Goal: Task Accomplishment & Management: Manage account settings

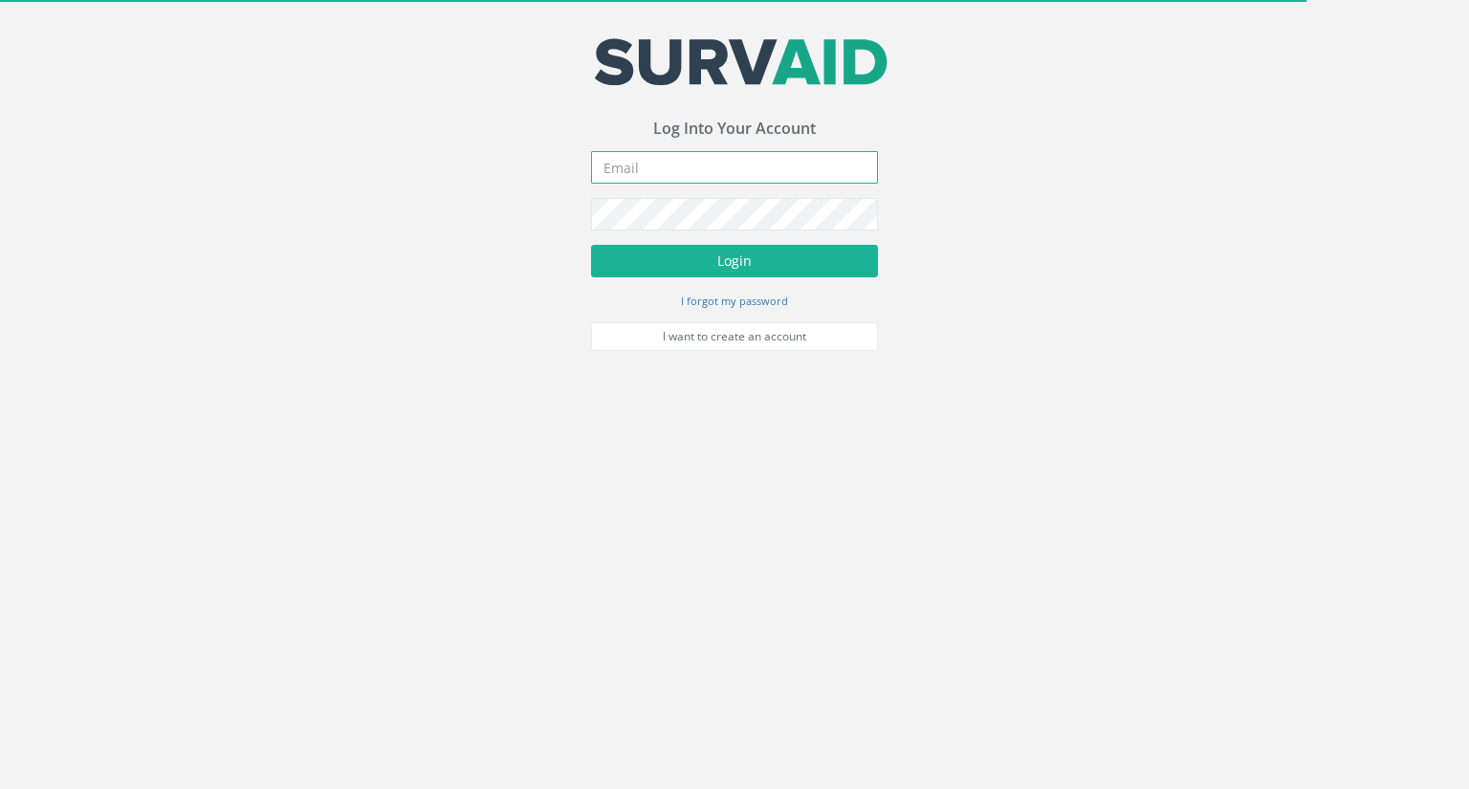
click at [658, 167] on input "email" at bounding box center [734, 167] width 287 height 33
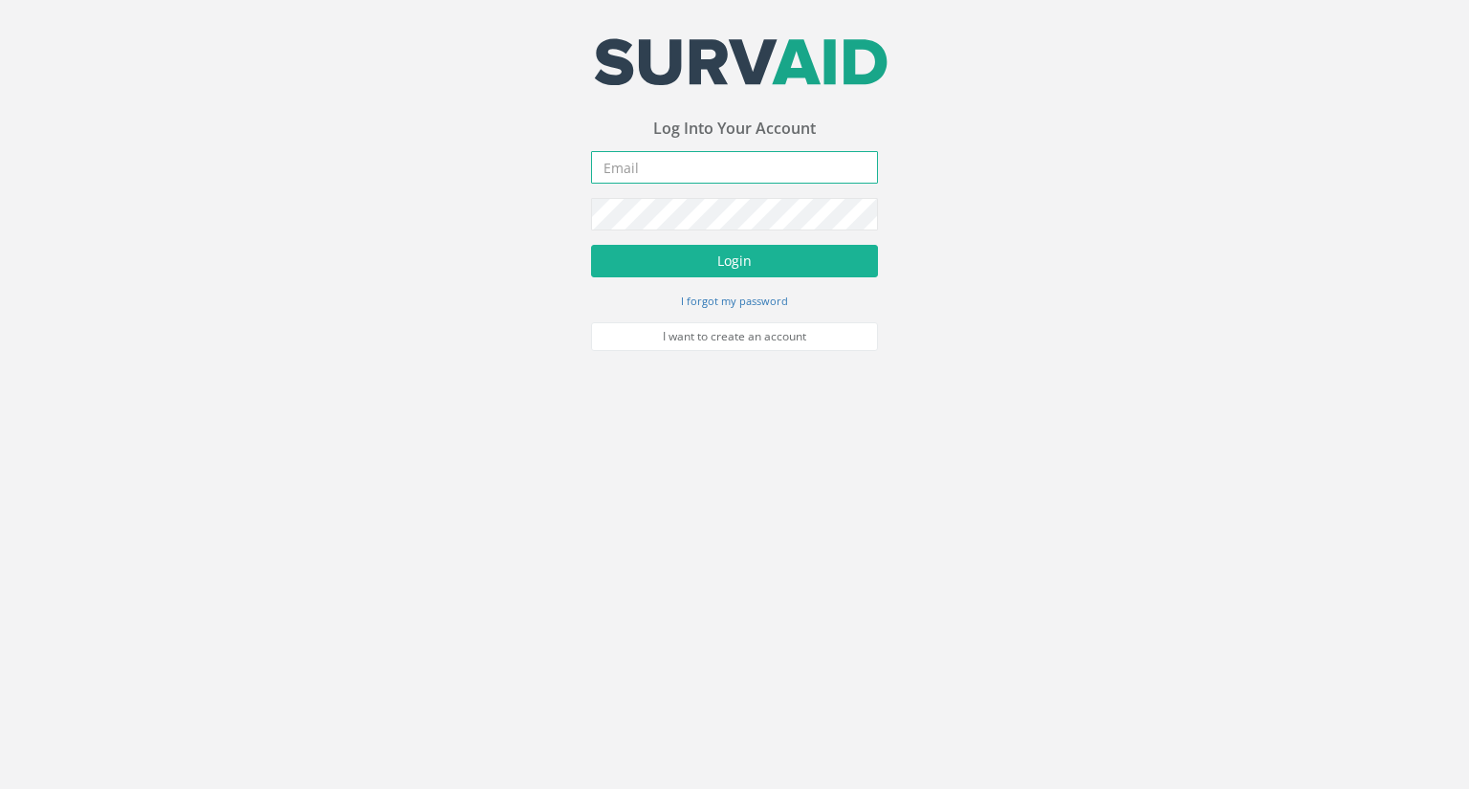
type input "[EMAIL_ADDRESS][DOMAIN_NAME]"
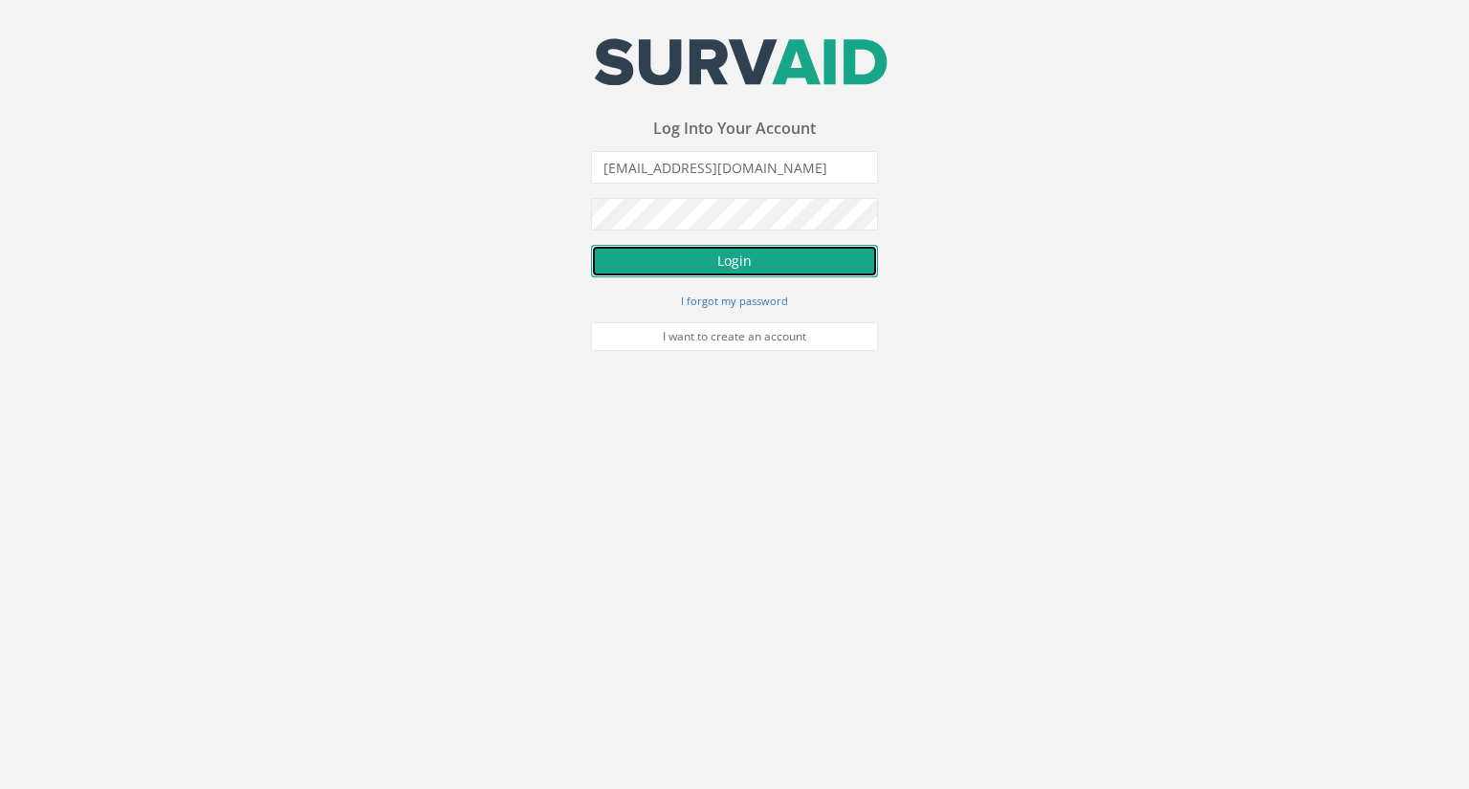
click at [684, 256] on button "Login" at bounding box center [734, 261] width 287 height 33
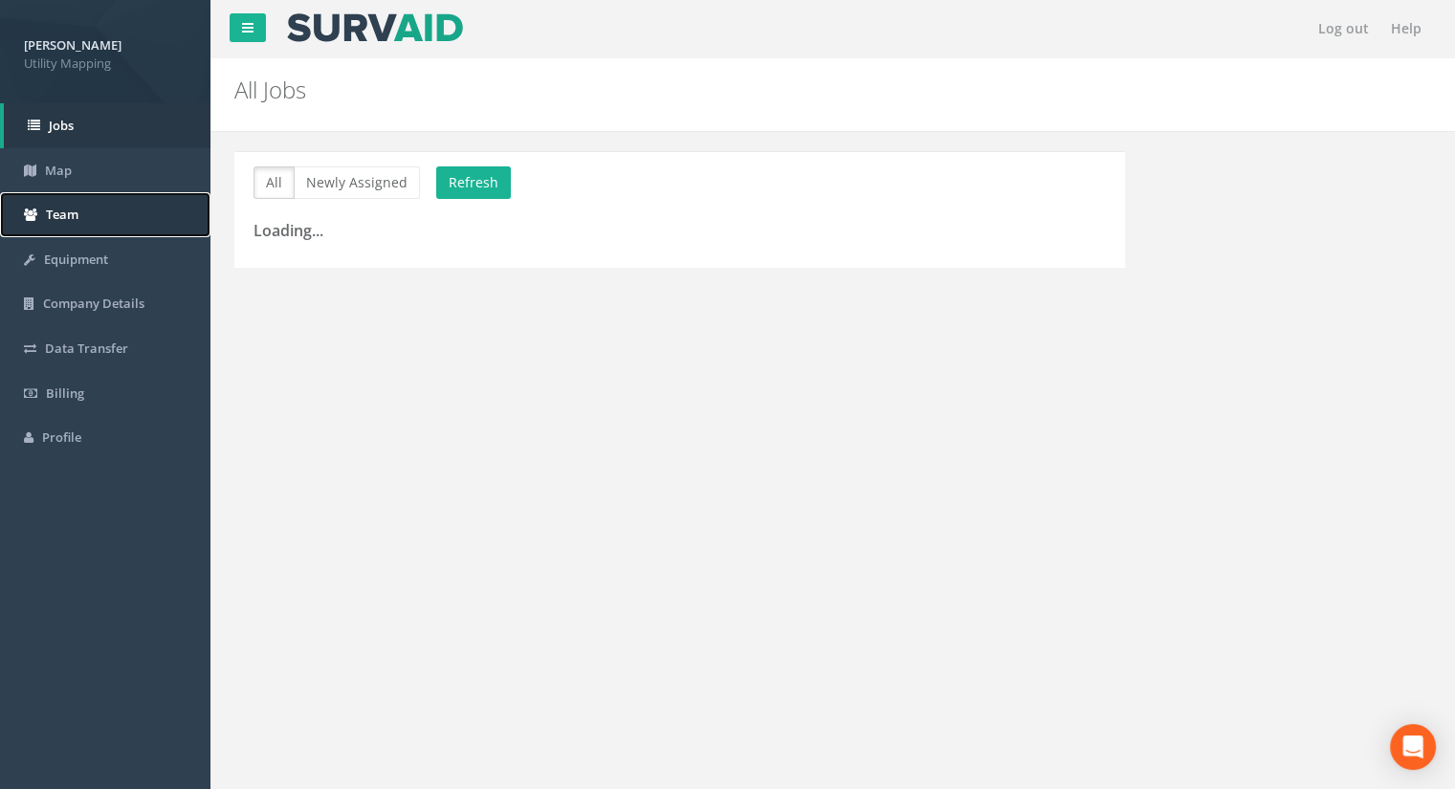
click at [66, 222] on span "Team" at bounding box center [62, 214] width 33 height 17
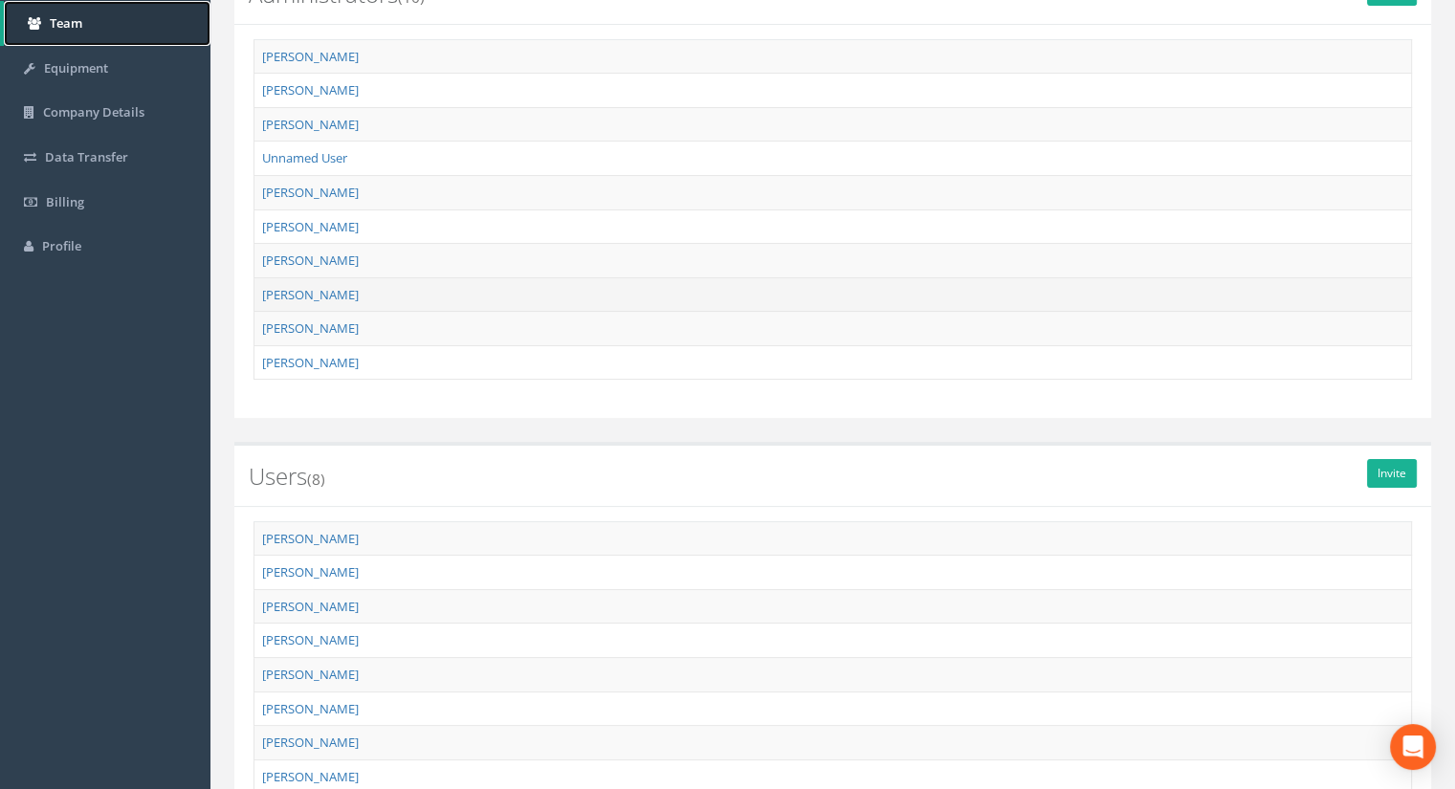
scroll to position [96, 0]
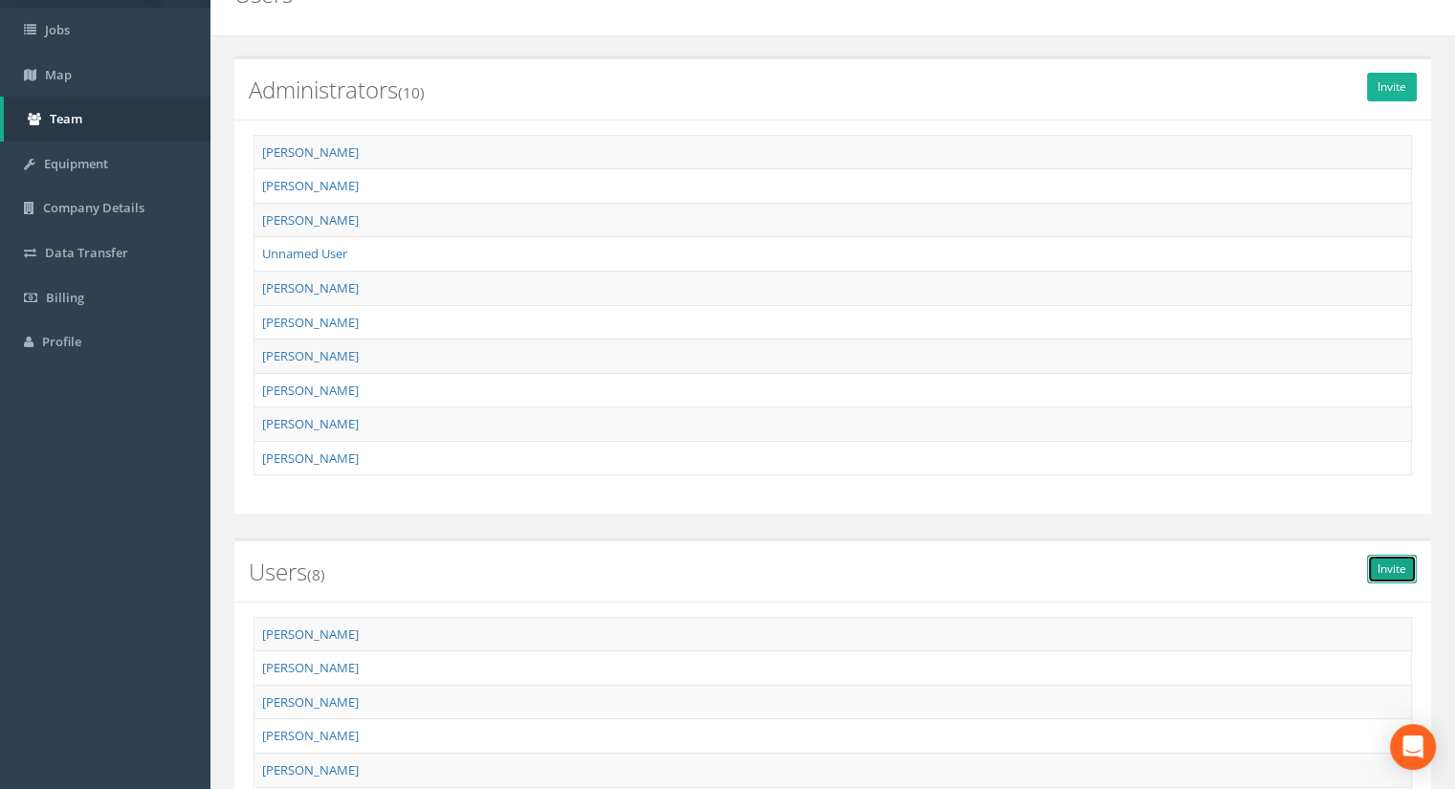
click at [1398, 567] on link "Invite" at bounding box center [1392, 569] width 50 height 29
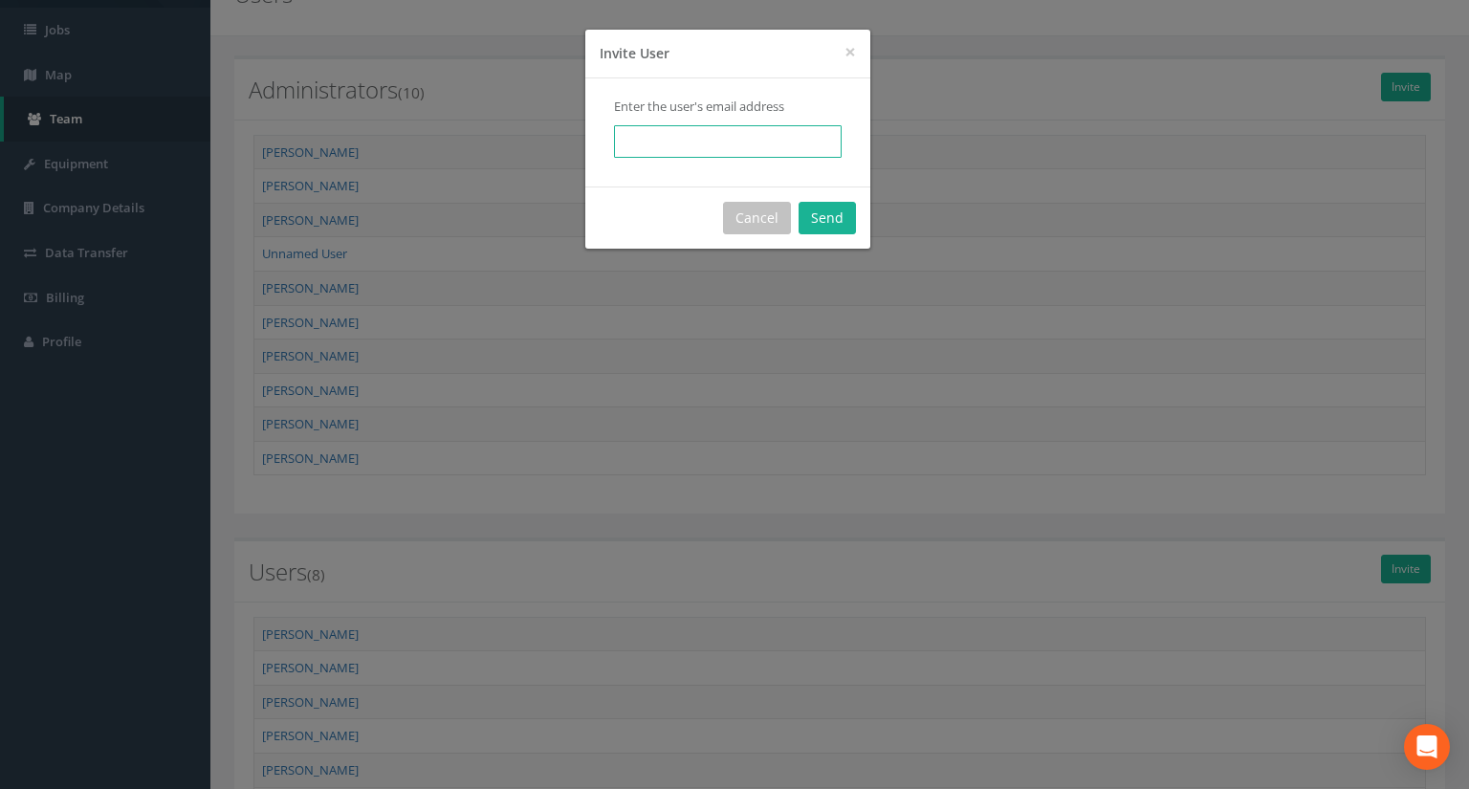
click at [666, 141] on input "email" at bounding box center [728, 141] width 228 height 33
type input "[EMAIL_ADDRESS][DOMAIN_NAME]"
click at [828, 210] on button "Send" at bounding box center [827, 218] width 57 height 33
